Goal: Complete application form

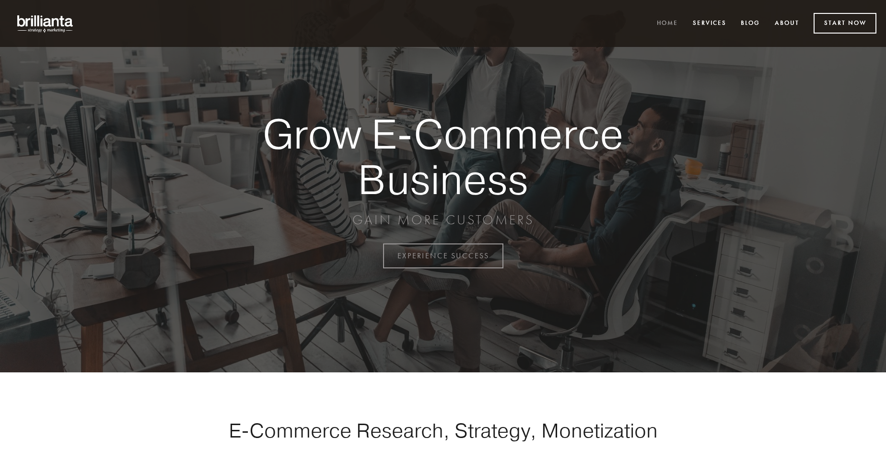
scroll to position [2513, 0]
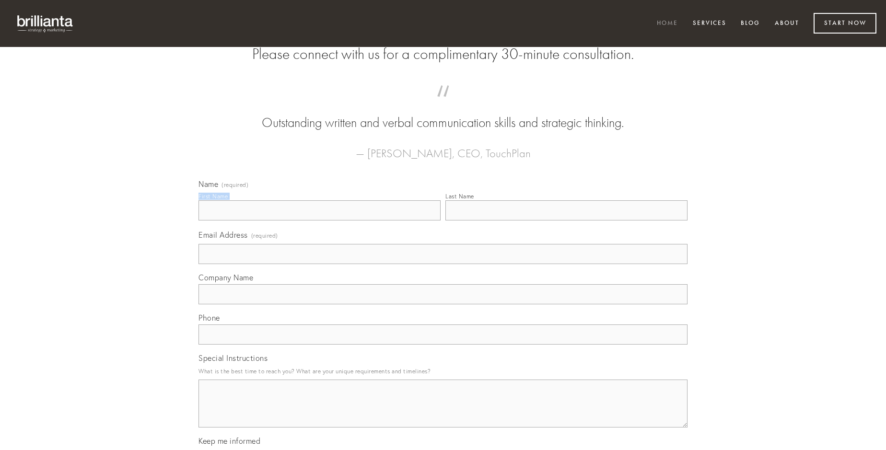
type input "[PERSON_NAME]"
click at [566, 221] on input "Last Name" at bounding box center [566, 210] width 242 height 20
type input "[PERSON_NAME]"
click at [443, 264] on input "Email Address (required)" at bounding box center [443, 254] width 489 height 20
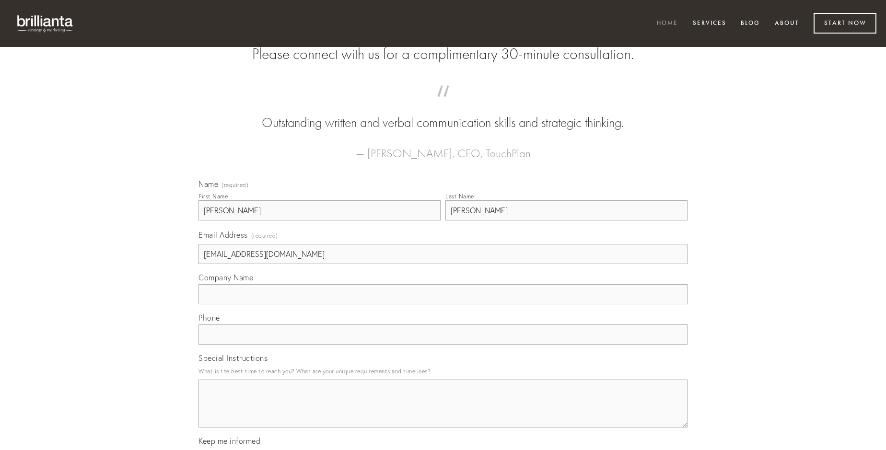
type input "[EMAIL_ADDRESS][DOMAIN_NAME]"
click at [443, 304] on input "Company Name" at bounding box center [443, 294] width 489 height 20
type input "consuasor"
click at [443, 345] on input "text" at bounding box center [443, 335] width 489 height 20
click at [443, 412] on textarea "Special Instructions" at bounding box center [443, 404] width 489 height 48
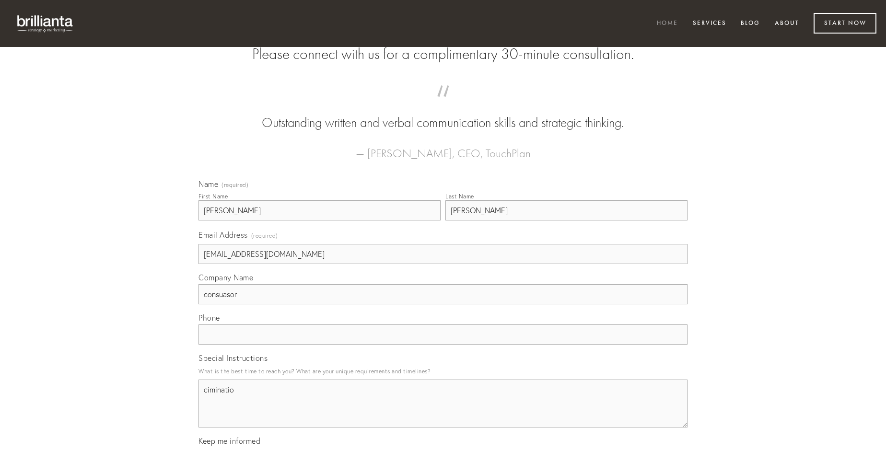
type textarea "ciminatio"
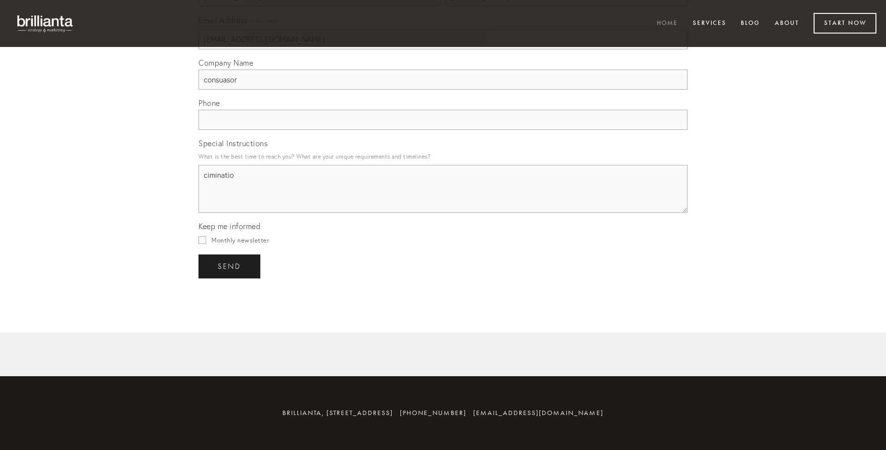
click at [230, 266] on span "send" at bounding box center [229, 266] width 23 height 9
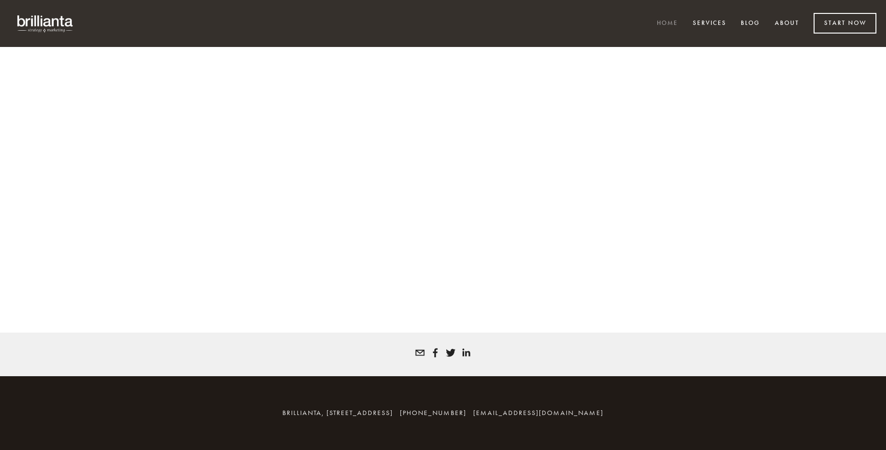
scroll to position [2500, 0]
